Goal: Transaction & Acquisition: Purchase product/service

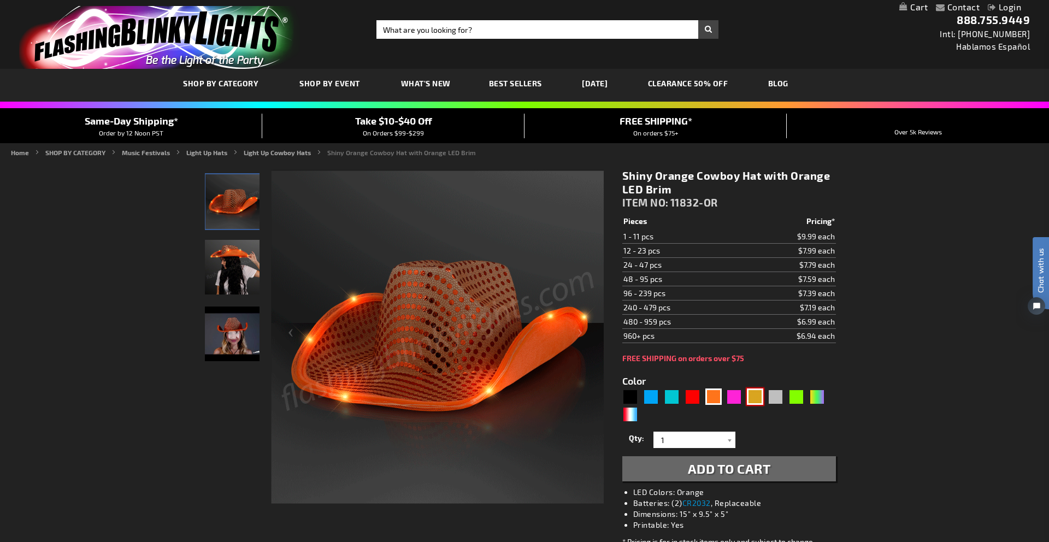
click at [751, 395] on div "Gold" at bounding box center [755, 396] width 16 height 16
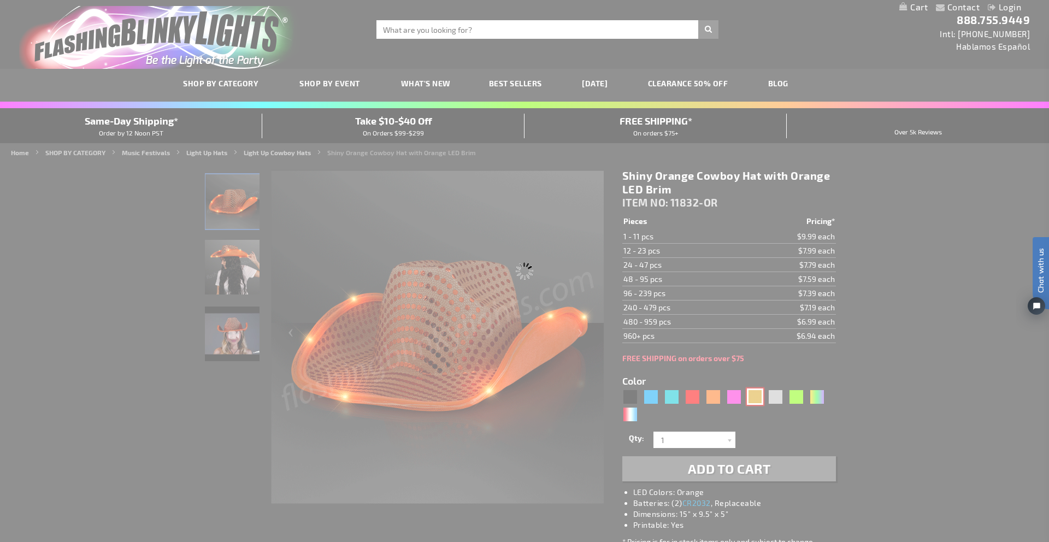
type input "5633"
type input "11832-GD"
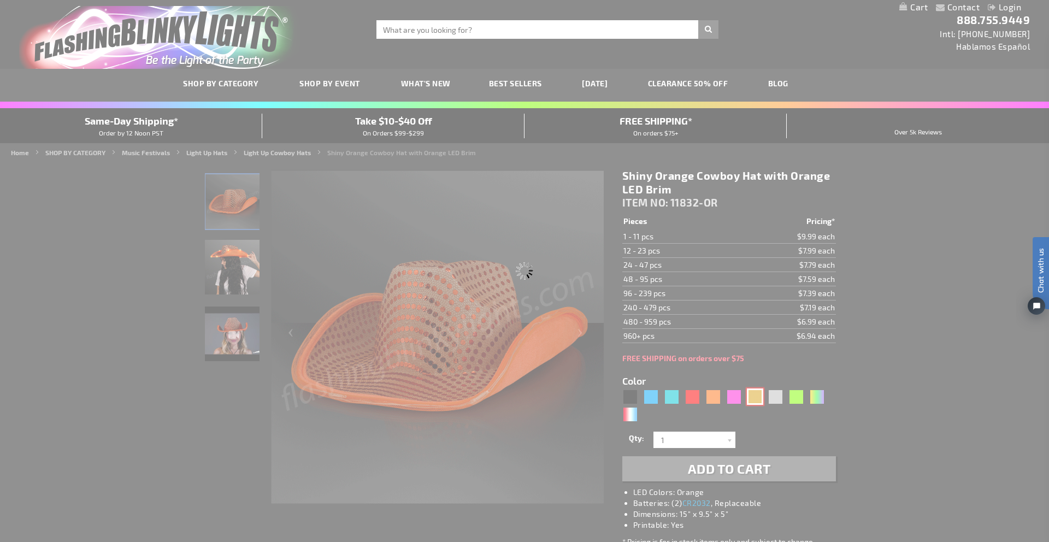
type input "Customize - Shiny Yellow-Gold Cowboy Hat with Light Brim - ITEM NO: 11832-GD"
